Goal: Task Accomplishment & Management: Use online tool/utility

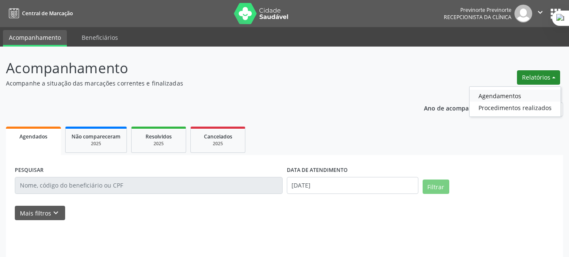
click at [480, 97] on link "Agendamentos" at bounding box center [515, 96] width 91 height 12
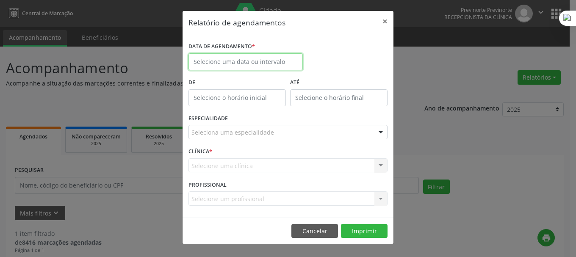
click at [233, 59] on input "text" at bounding box center [245, 61] width 114 height 17
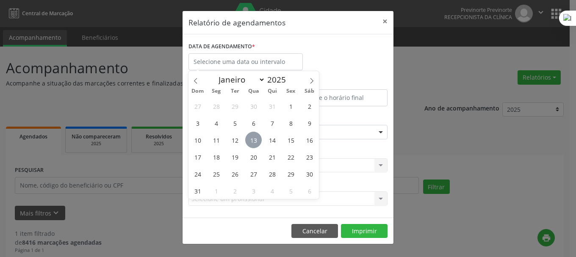
click at [253, 139] on span "13" at bounding box center [253, 140] width 17 height 17
type input "[DATE]"
click at [256, 140] on span "13" at bounding box center [253, 140] width 17 height 17
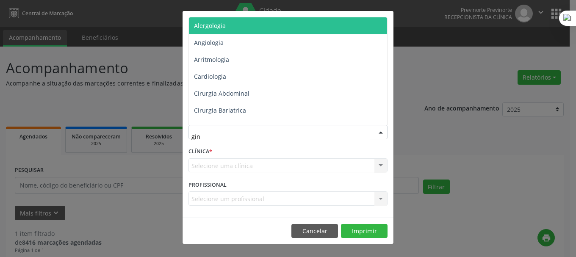
type input "gine"
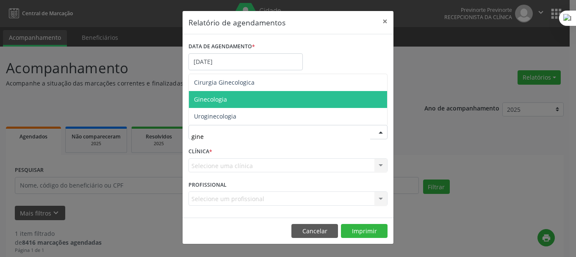
click at [274, 95] on span "Ginecologia" at bounding box center [288, 99] width 198 height 17
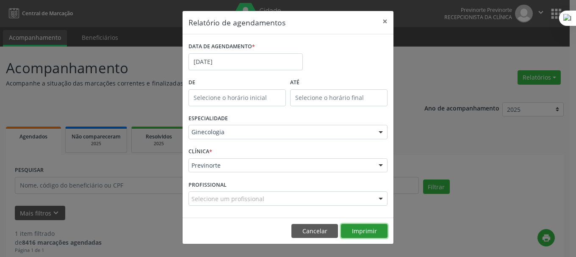
click at [362, 230] on button "Imprimir" at bounding box center [364, 231] width 47 height 14
click at [359, 233] on button "Imprimir" at bounding box center [364, 231] width 47 height 14
